Goal: Obtain resource: Download file/media

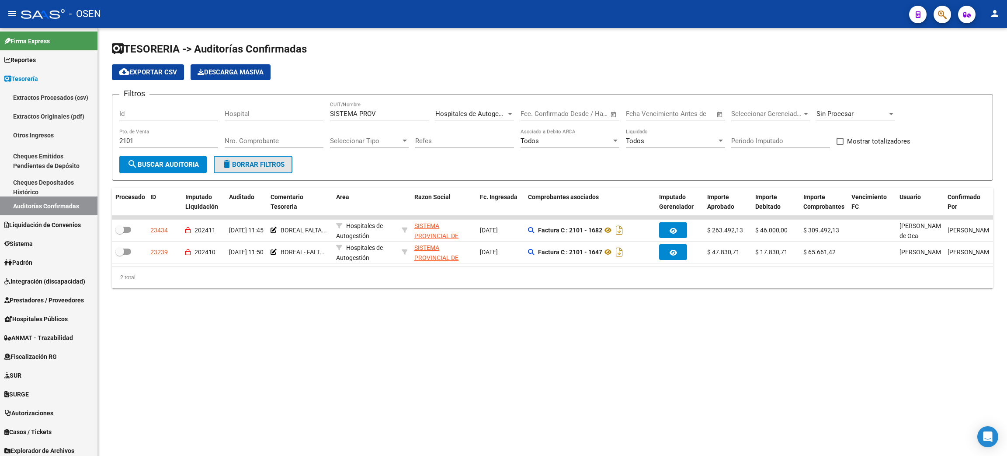
click at [230, 164] on mat-icon "delete" at bounding box center [227, 164] width 10 height 10
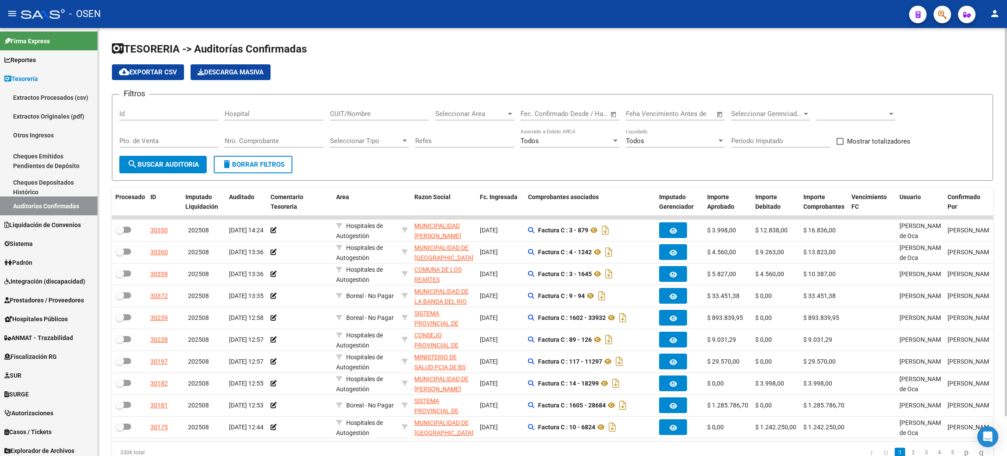
click at [372, 115] on input "CUIT/Nombre" at bounding box center [379, 114] width 99 height 8
click at [250, 133] on div "Nro. Comprobante" at bounding box center [274, 138] width 99 height 19
type input "1"
click at [198, 141] on input "Pto. de Venta" at bounding box center [168, 141] width 99 height 8
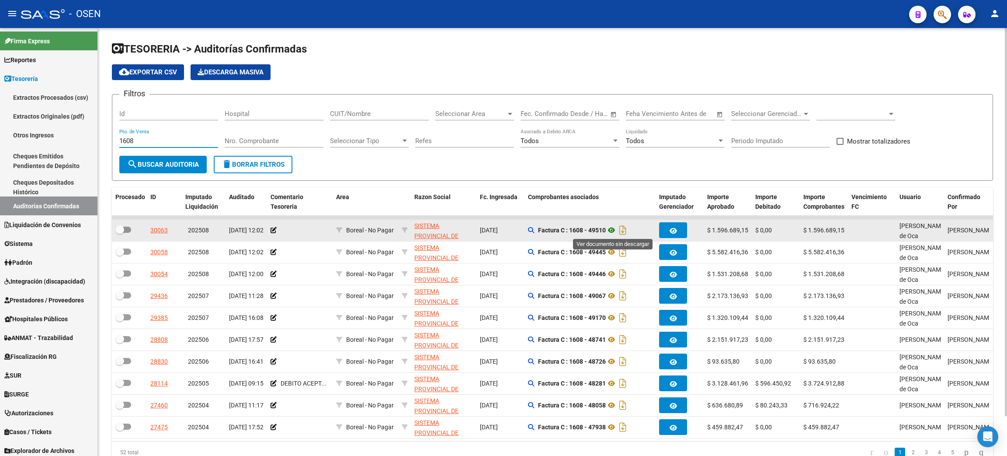
click at [614, 228] on icon at bounding box center [611, 230] width 11 height 10
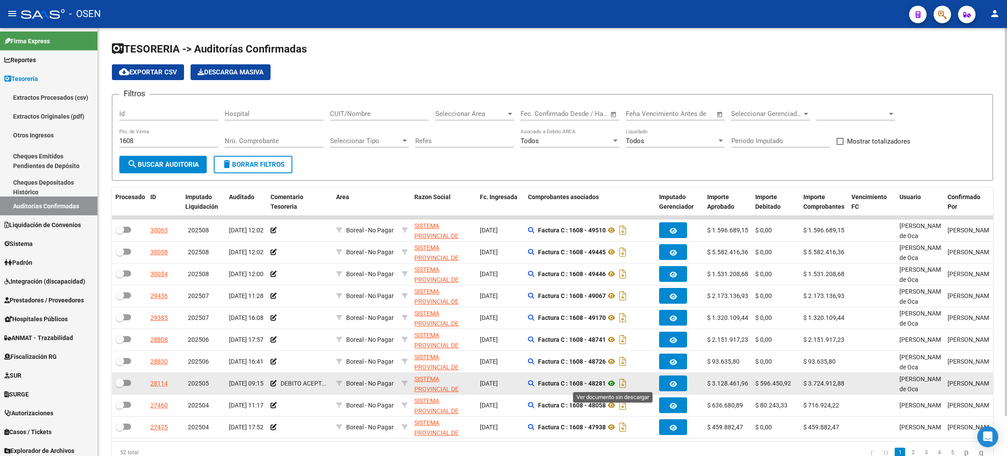
click at [611, 383] on icon at bounding box center [611, 383] width 11 height 10
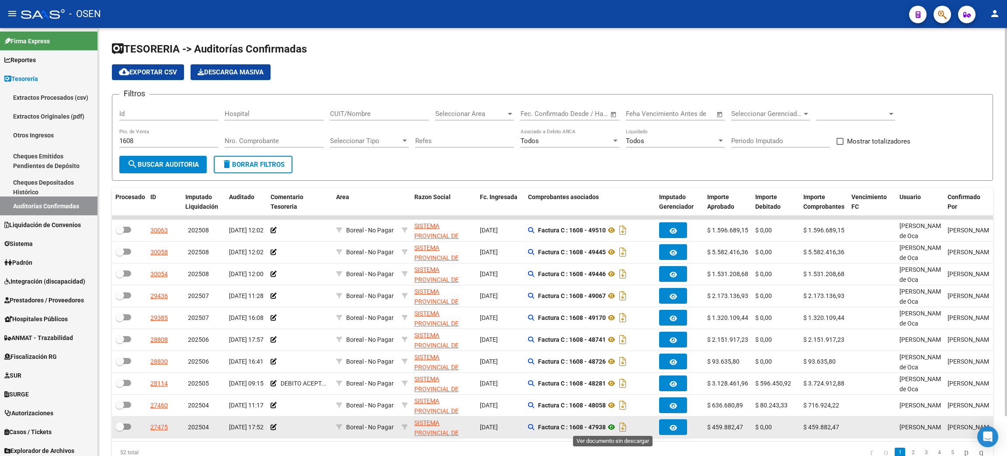
click at [609, 426] on icon at bounding box center [611, 426] width 11 height 10
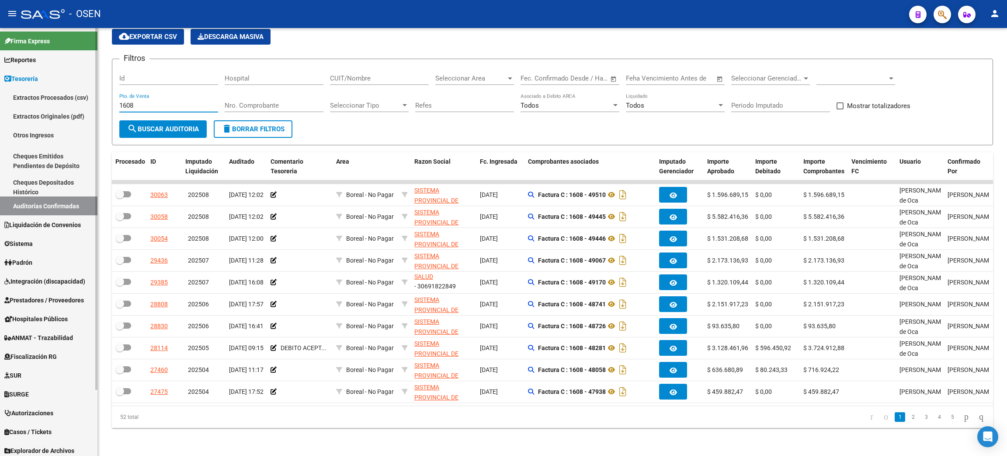
drag, startPoint x: 140, startPoint y: 94, endPoint x: 83, endPoint y: 86, distance: 57.3
click at [83, 87] on mat-sidenav-container "Firma Express Reportes Tablero de Control Ingresos Percibidos Análisis de todos…" at bounding box center [503, 242] width 1007 height 428
type input "20958"
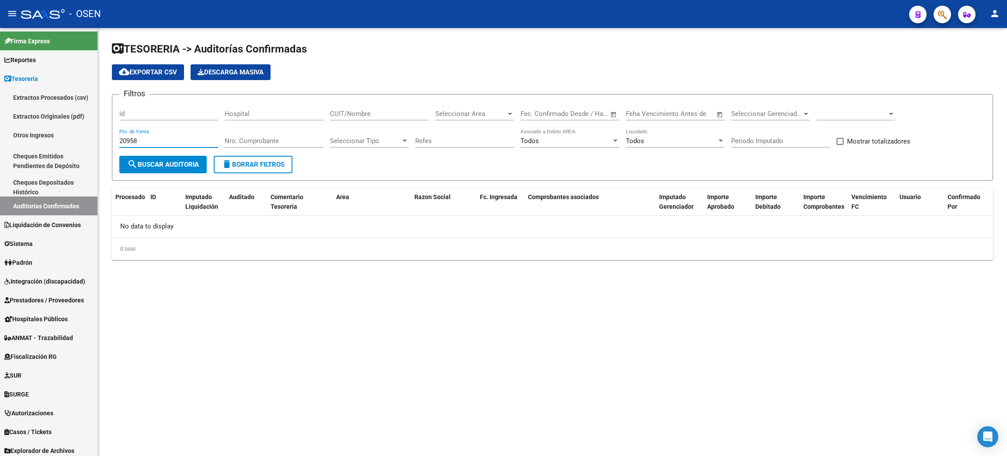
scroll to position [0, 0]
drag, startPoint x: 139, startPoint y: 139, endPoint x: 44, endPoint y: 128, distance: 96.4
click at [44, 128] on mat-sidenav-container "Firma Express Reportes Tablero de Control Ingresos Percibidos Análisis de todos…" at bounding box center [503, 242] width 1007 height 428
click at [881, 115] on span at bounding box center [852, 114] width 71 height 8
click at [837, 134] on span "Todas" at bounding box center [868, 133] width 102 height 20
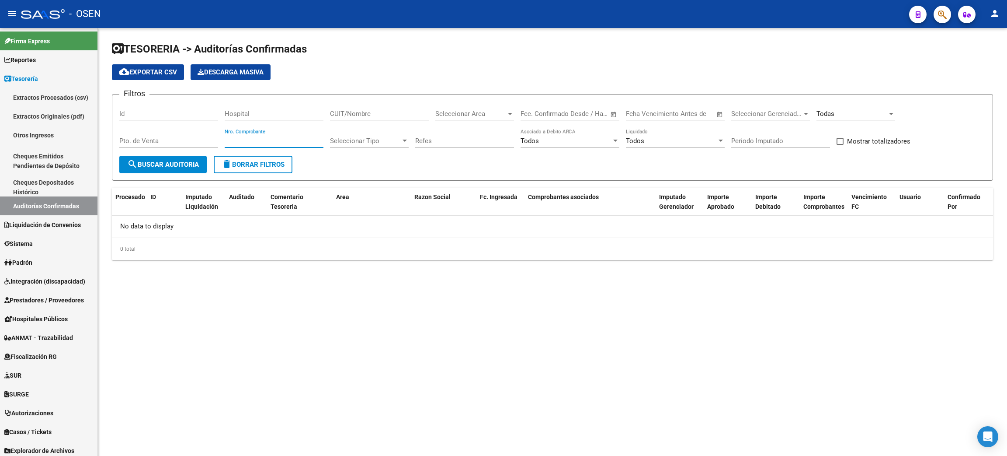
click at [291, 143] on input "Nro. Comprobante" at bounding box center [274, 141] width 99 height 8
type input "20958"
